Goal: Information Seeking & Learning: Check status

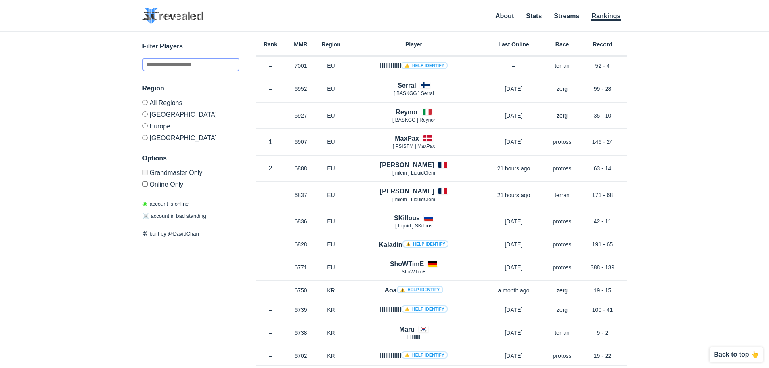
click at [207, 62] on input "text" at bounding box center [191, 65] width 97 height 14
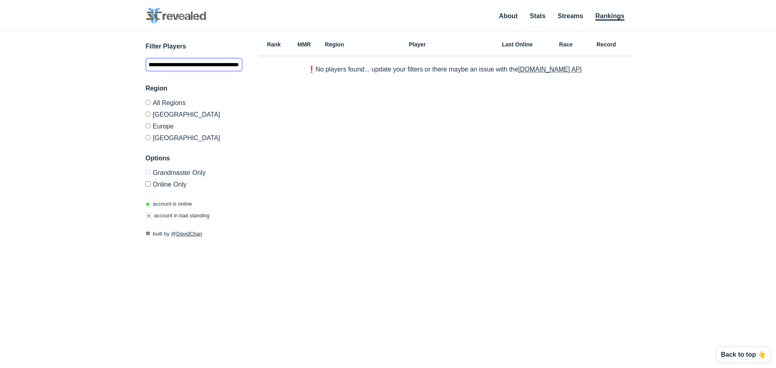
type input "**********"
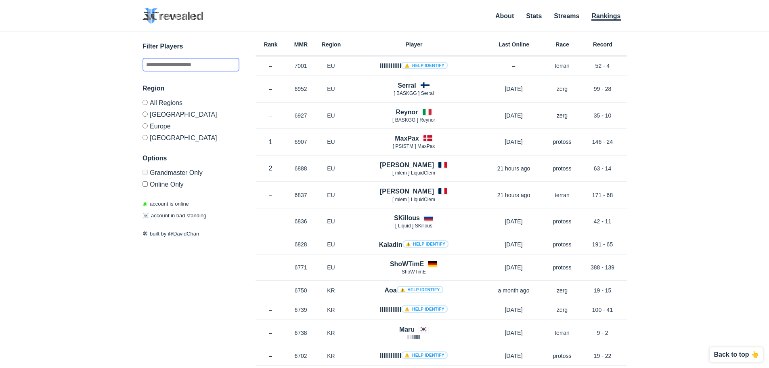
click at [169, 61] on input "text" at bounding box center [191, 65] width 97 height 14
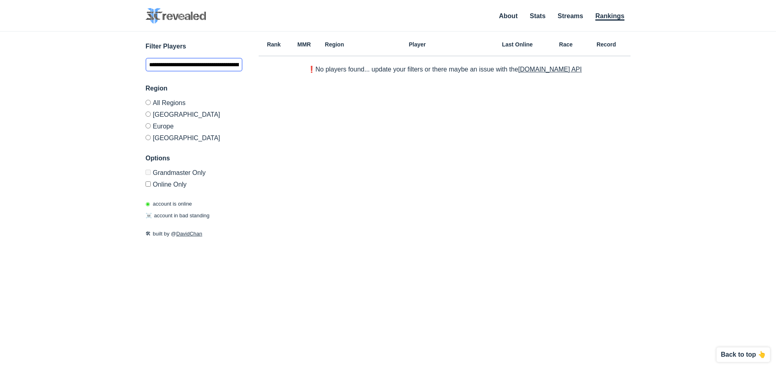
type input "**********"
